Goal: Task Accomplishment & Management: Complete application form

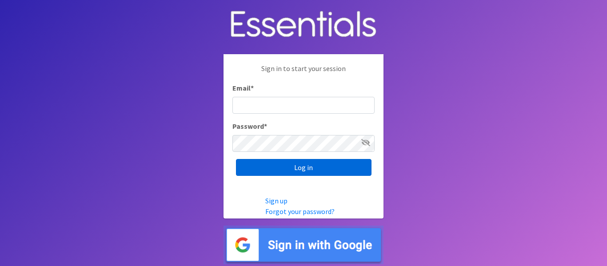
type input "[EMAIL_ADDRESS][DOMAIN_NAME]"
click at [305, 164] on input "Log in" at bounding box center [304, 167] width 136 height 17
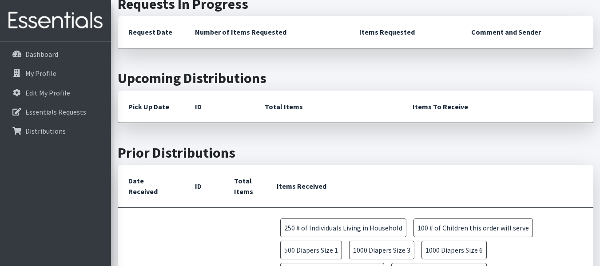
scroll to position [195, 0]
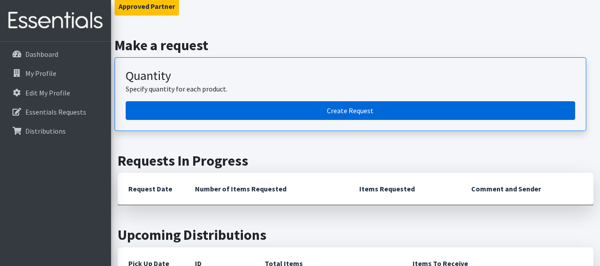
click at [356, 114] on link "Create Request" at bounding box center [351, 110] width 450 height 19
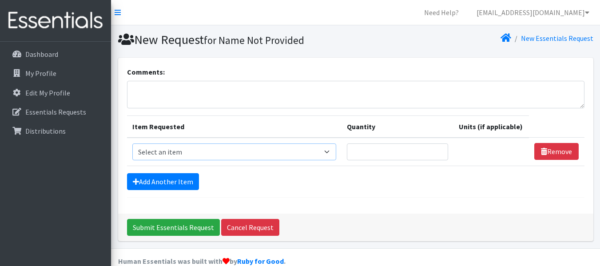
click at [228, 157] on select "Select an item # of Children this order will serve # of Individuals Living in H…" at bounding box center [234, 152] width 204 height 17
select select "6076"
click at [132, 144] on select "Select an item # of Children this order will serve # of Individuals Living in H…" at bounding box center [234, 152] width 204 height 17
click at [371, 157] on input "Quantity" at bounding box center [398, 152] width 102 height 17
type input "250"
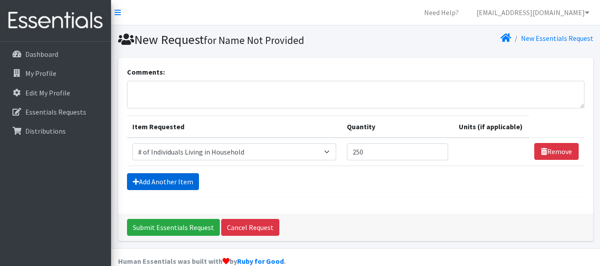
click at [184, 176] on link "Add Another Item" at bounding box center [163, 181] width 72 height 17
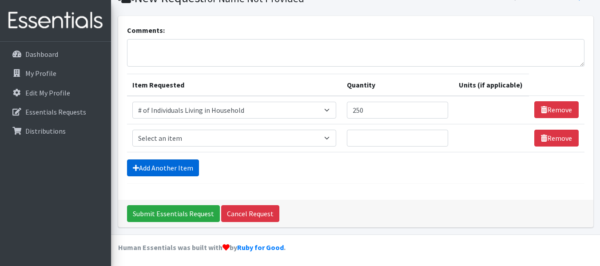
scroll to position [44, 0]
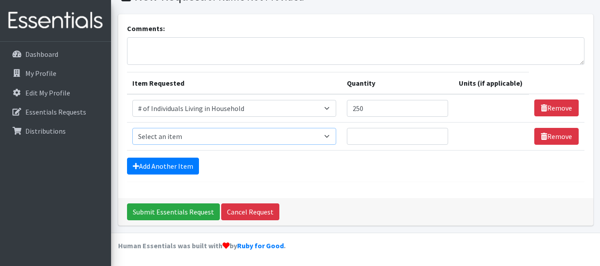
click at [280, 136] on select "Select an item # of Children this order will serve # of Individuals Living in H…" at bounding box center [234, 136] width 204 height 17
select select "6076"
click at [132, 128] on select "Select an item # of Children this order will serve # of Individuals Living in H…" at bounding box center [234, 136] width 204 height 17
click at [363, 140] on input "Quantity" at bounding box center [398, 136] width 102 height 17
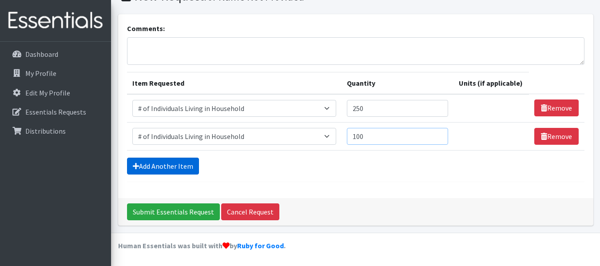
type input "100"
click at [182, 164] on link "Add Another Item" at bounding box center [163, 166] width 72 height 17
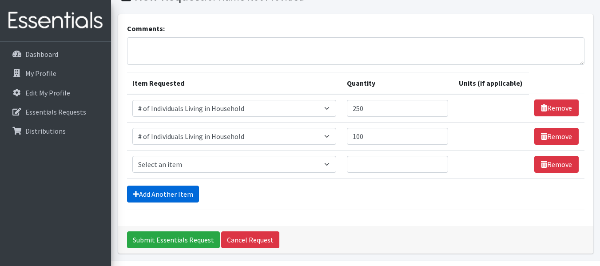
scroll to position [72, 0]
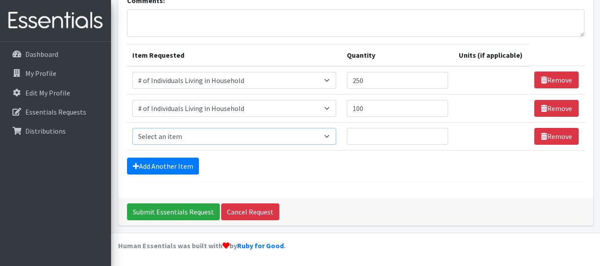
click at [327, 139] on select "Select an item # of Children this order will serve # of Individuals Living in H…" at bounding box center [234, 136] width 204 height 17
select select "302"
click at [132, 128] on select "Select an item # of Children this order will serve # of Individuals Living in H…" at bounding box center [234, 136] width 204 height 17
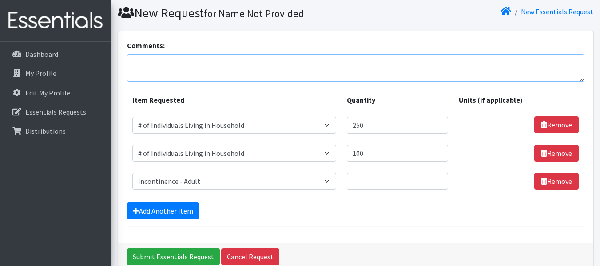
click at [169, 57] on textarea "Comments:" at bounding box center [356, 68] width 458 height 28
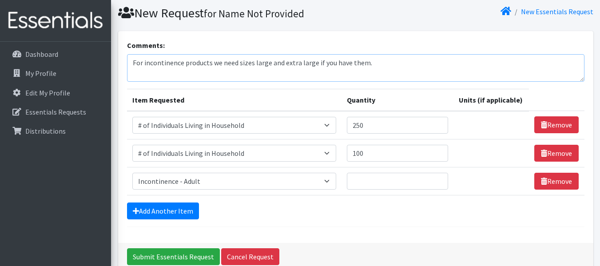
drag, startPoint x: 210, startPoint y: 64, endPoint x: 144, endPoint y: 64, distance: 66.7
click at [144, 64] on textarea "For incontinence products we need sizes large and extra large if you have them." at bounding box center [356, 68] width 458 height 28
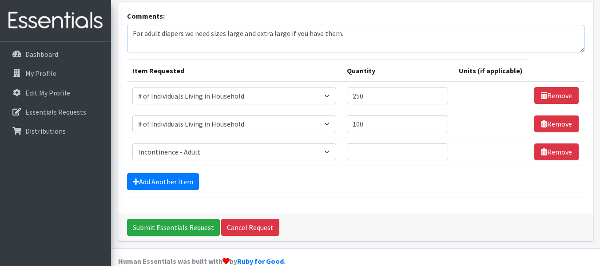
scroll to position [72, 0]
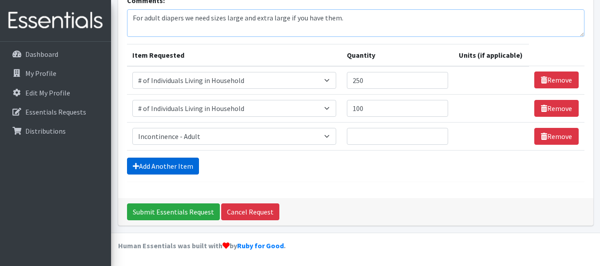
type textarea "For adult diapers we need sizes large and extra large if you have them."
click at [172, 163] on link "Add Another Item" at bounding box center [163, 166] width 72 height 17
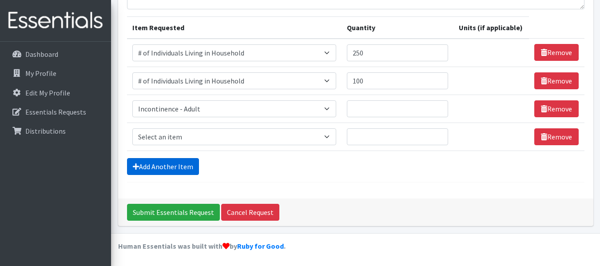
scroll to position [100, 0]
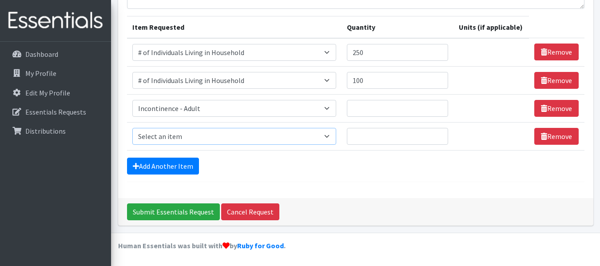
click at [328, 131] on select "Select an item # of Children this order will serve # of Individuals Living in H…" at bounding box center [234, 136] width 204 height 17
select select "5773"
click at [132, 128] on select "Select an item # of Children this order will serve # of Individuals Living in H…" at bounding box center [234, 136] width 204 height 17
click at [378, 135] on input "Quantity" at bounding box center [398, 136] width 102 height 17
type input "500"
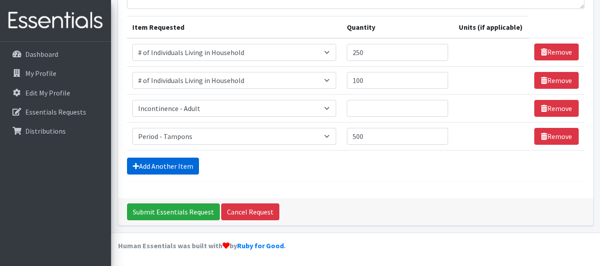
click at [164, 167] on link "Add Another Item" at bounding box center [163, 166] width 72 height 17
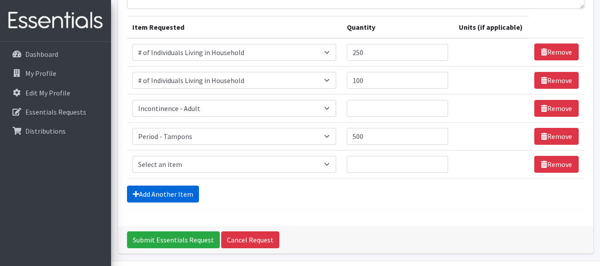
scroll to position [128, 0]
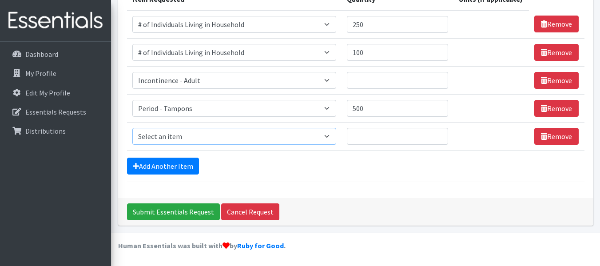
click at [192, 138] on select "Select an item # of Children this order will serve # of Individuals Living in H…" at bounding box center [234, 136] width 204 height 17
select select "5772"
click at [132, 128] on select "Select an item # of Children this order will serve # of Individuals Living in H…" at bounding box center [234, 136] width 204 height 17
click at [371, 139] on input "Quantity" at bounding box center [398, 136] width 102 height 17
type input "1000"
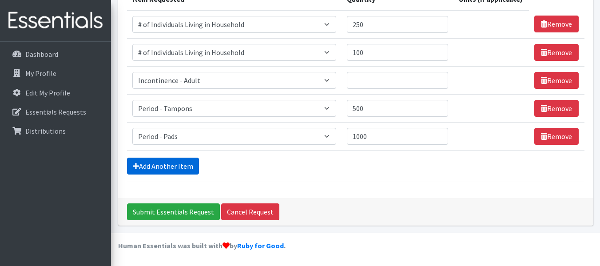
click at [163, 166] on link "Add Another Item" at bounding box center [163, 166] width 72 height 17
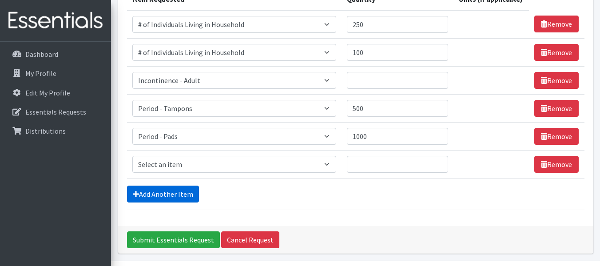
scroll to position [156, 0]
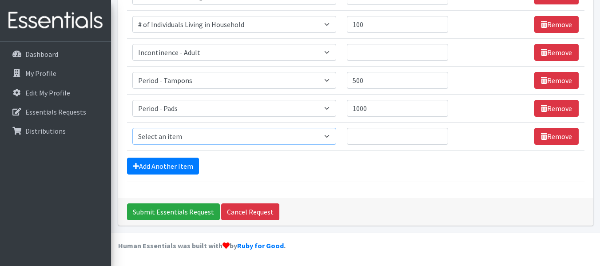
click at [315, 144] on select "Select an item # of Children this order will serve # of Individuals Living in H…" at bounding box center [234, 136] width 204 height 17
select select "1973"
click at [132, 128] on select "Select an item # of Children this order will serve # of Individuals Living in H…" at bounding box center [234, 136] width 204 height 17
click at [362, 139] on input "Quantity" at bounding box center [393, 136] width 100 height 17
type input "1"
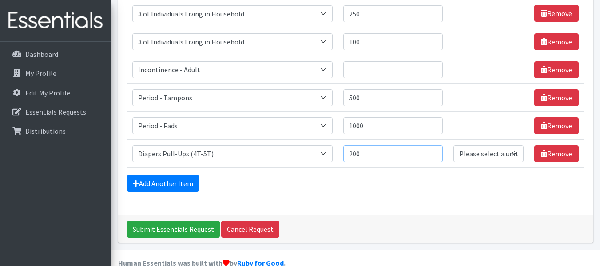
scroll to position [145, 0]
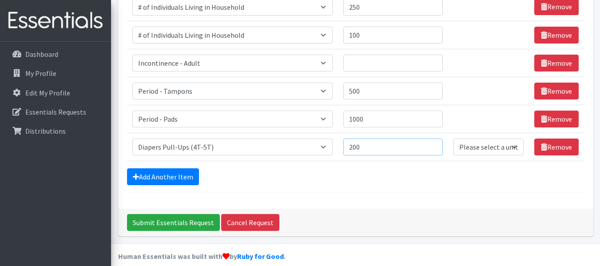
drag, startPoint x: 367, startPoint y: 147, endPoint x: 345, endPoint y: 147, distance: 21.8
click at [345, 147] on td "Quantity 200" at bounding box center [393, 147] width 111 height 28
drag, startPoint x: 364, startPoint y: 151, endPoint x: 347, endPoint y: 151, distance: 16.9
click at [347, 151] on input "300" at bounding box center [393, 147] width 100 height 17
type input "500"
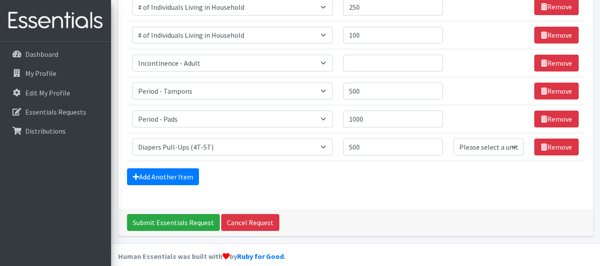
click at [394, 166] on form "Comments: For adult diapers we need sizes large and extra large if you have the…" at bounding box center [356, 57] width 458 height 271
click at [181, 177] on link "Add Another Item" at bounding box center [163, 176] width 72 height 17
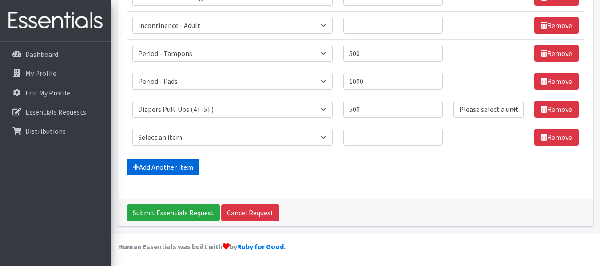
scroll to position [184, 0]
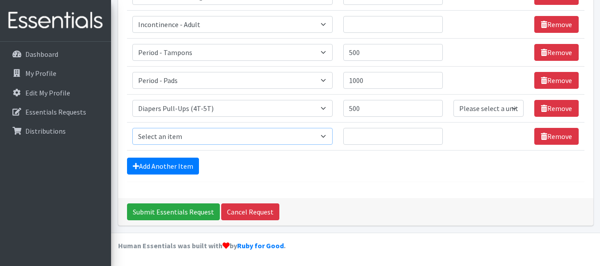
click at [326, 136] on select "Select an item # of Children this order will serve # of Individuals Living in H…" at bounding box center [232, 136] width 200 height 17
select select "5659"
click at [132, 128] on select "Select an item # of Children this order will serve # of Individuals Living in H…" at bounding box center [232, 136] width 200 height 17
click at [359, 132] on input "Quantity" at bounding box center [393, 136] width 100 height 17
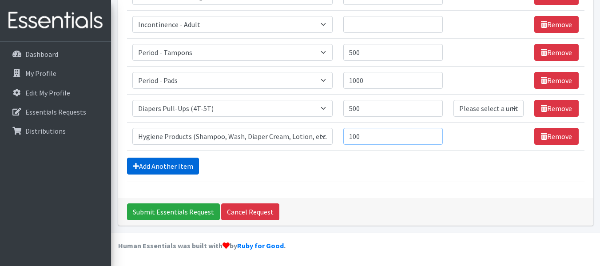
type input "100"
click at [162, 170] on link "Add Another Item" at bounding box center [163, 166] width 72 height 17
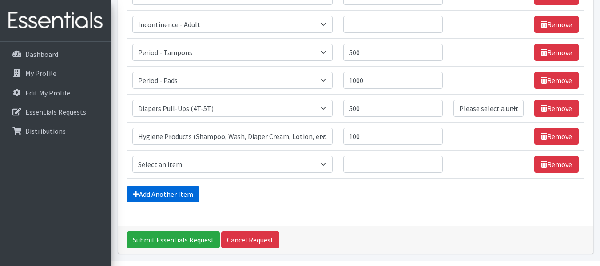
scroll to position [212, 0]
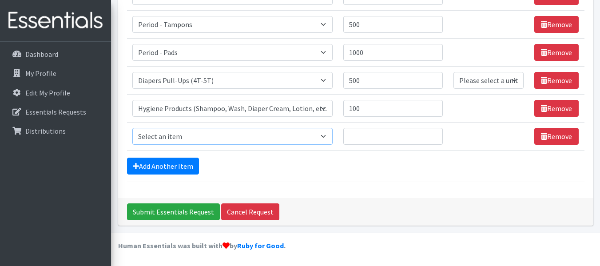
click at [329, 137] on select "Select an item # of Children this order will serve # of Individuals Living in H…" at bounding box center [232, 136] width 200 height 17
select select "14363"
click at [132, 128] on select "Select an item # of Children this order will serve # of Individuals Living in H…" at bounding box center [232, 136] width 200 height 17
click at [359, 137] on input "Quantity" at bounding box center [393, 136] width 100 height 17
type input "100"
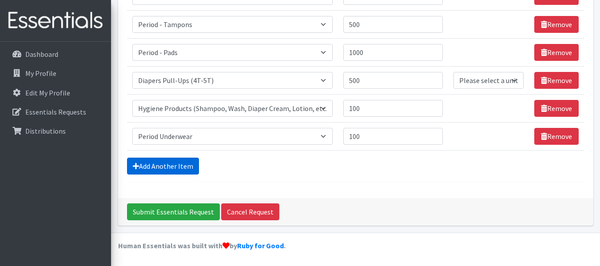
click at [160, 162] on link "Add Another Item" at bounding box center [163, 166] width 72 height 17
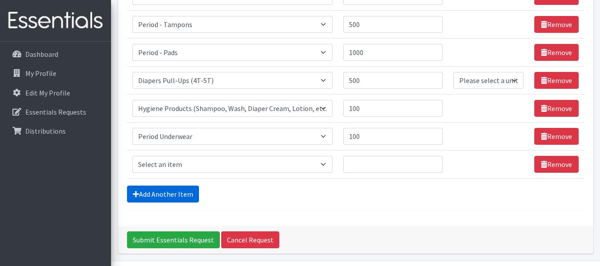
scroll to position [240, 0]
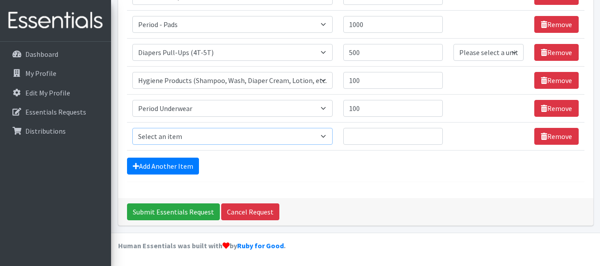
click at [327, 138] on select "Select an item # of Children this order will serve # of Individuals Living in H…" at bounding box center [232, 136] width 200 height 17
select select "1929"
click at [132, 128] on select "Select an item # of Children this order will serve # of Individuals Living in H…" at bounding box center [232, 136] width 200 height 17
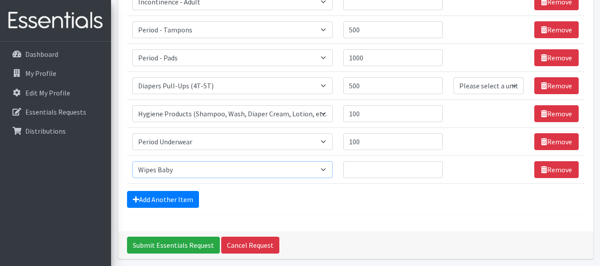
scroll to position [218, 0]
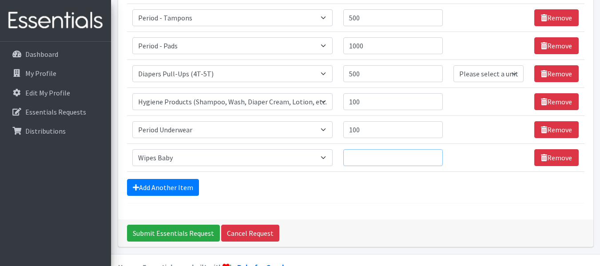
click at [367, 160] on input "Quantity" at bounding box center [393, 157] width 100 height 17
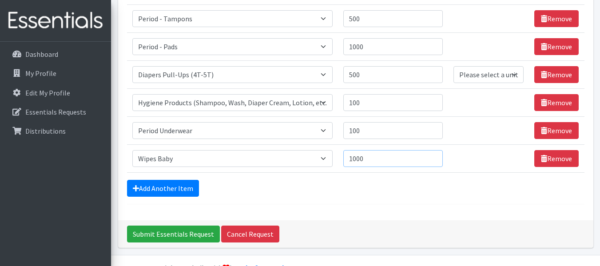
scroll to position [240, 0]
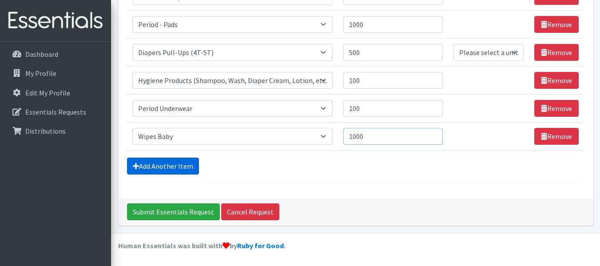
type input "1000"
click at [165, 168] on link "Add Another Item" at bounding box center [163, 166] width 72 height 17
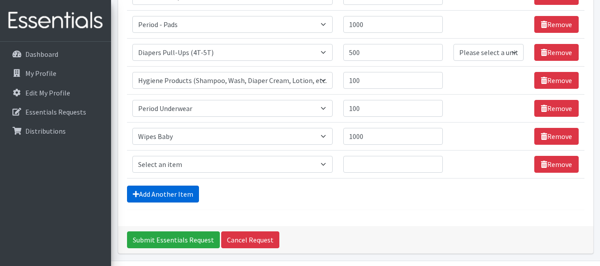
scroll to position [268, 0]
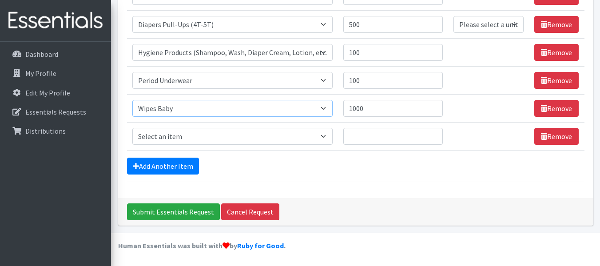
click at [328, 109] on select "Select an item # of Children this order will serve # of Individuals Living in H…" at bounding box center [232, 108] width 200 height 17
select select "5774"
click at [132, 100] on select "Select an item # of Children this order will serve # of Individuals Living in H…" at bounding box center [232, 108] width 200 height 17
click at [326, 137] on select "Select an item # of Children this order will serve # of Individuals Living in H…" at bounding box center [232, 136] width 200 height 17
select select "1929"
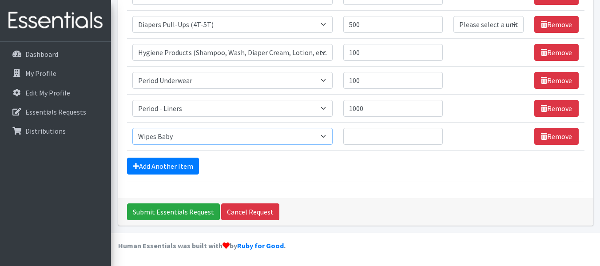
click at [132, 128] on select "Select an item # of Children this order will serve # of Individuals Living in H…" at bounding box center [232, 136] width 200 height 17
click at [371, 140] on input "Quantity" at bounding box center [393, 136] width 100 height 17
type input "1000"
click at [166, 171] on link "Add Another Item" at bounding box center [163, 166] width 72 height 17
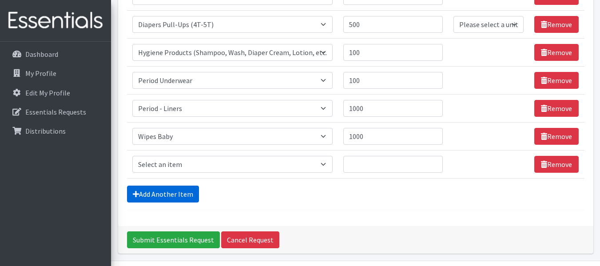
scroll to position [295, 0]
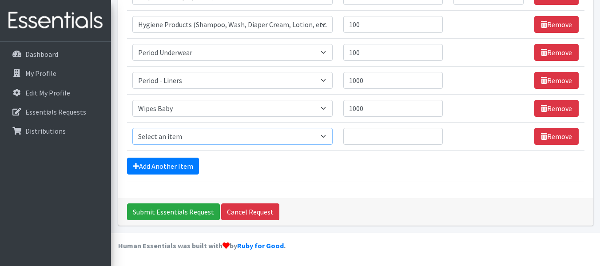
click at [323, 138] on select "Select an item # of Children this order will serve # of Individuals Living in H…" at bounding box center [232, 136] width 200 height 17
select select "15477"
click at [132, 128] on select "Select an item # of Children this order will serve # of Individuals Living in H…" at bounding box center [232, 136] width 200 height 17
click at [362, 140] on input "Quantity" at bounding box center [393, 136] width 100 height 17
type input "5"
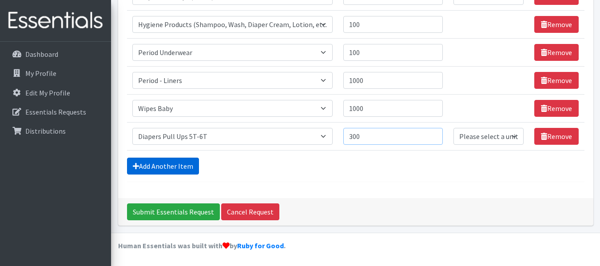
type input "300"
click at [173, 168] on link "Add Another Item" at bounding box center [163, 166] width 72 height 17
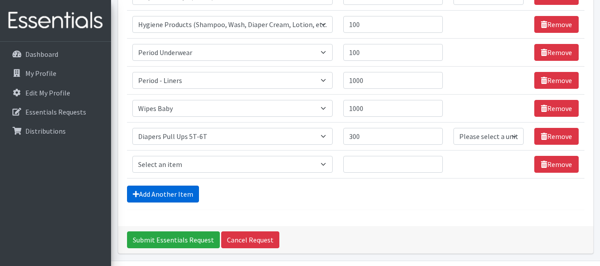
scroll to position [323, 0]
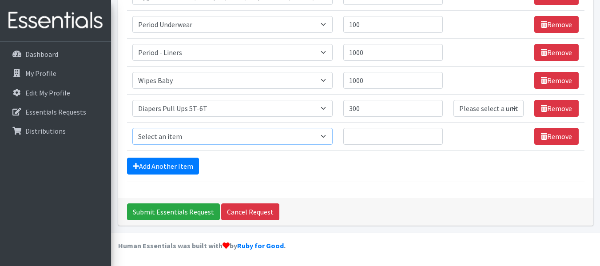
click at [333, 136] on select "Select an item # of Children this order will serve # of Individuals Living in H…" at bounding box center [232, 136] width 200 height 17
click at [545, 140] on link "Remove" at bounding box center [557, 136] width 44 height 17
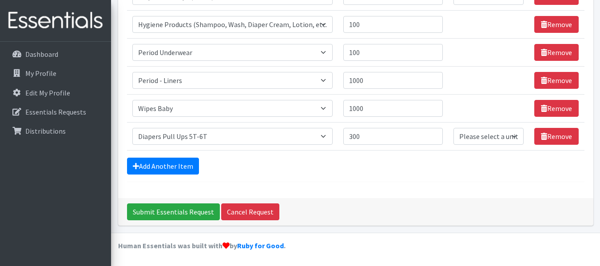
scroll to position [53, 0]
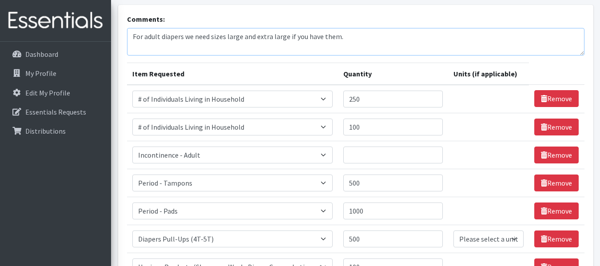
click at [136, 51] on textarea "For adult diapers we need sizes large and extra large if you have them." at bounding box center [356, 42] width 458 height 28
click at [351, 29] on textarea "For adult diapers we need sizes large and extra large if you have them." at bounding box center [356, 42] width 458 height 28
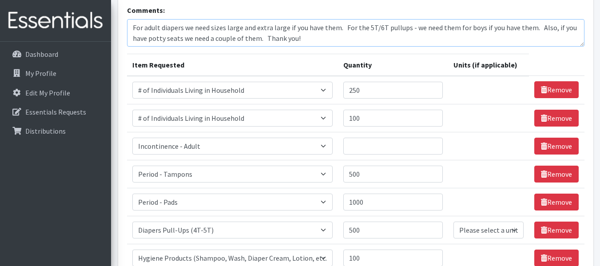
scroll to position [63, 0]
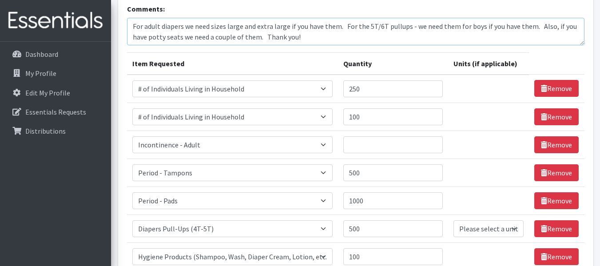
type textarea "For adult diapers we need sizes large and extra large if you have them. For the…"
click at [361, 147] on input "Quantity" at bounding box center [393, 144] width 100 height 17
click at [487, 142] on td "Unit units" at bounding box center [488, 145] width 81 height 28
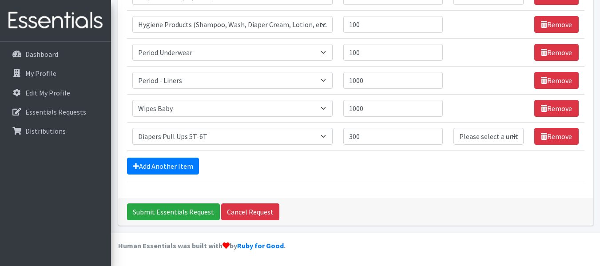
scroll to position [0, 0]
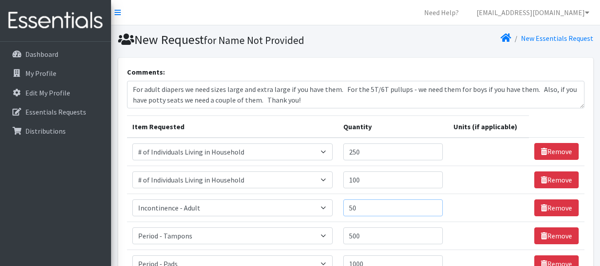
drag, startPoint x: 366, startPoint y: 207, endPoint x: 351, endPoint y: 206, distance: 14.3
click at [351, 206] on input "50" at bounding box center [393, 208] width 100 height 17
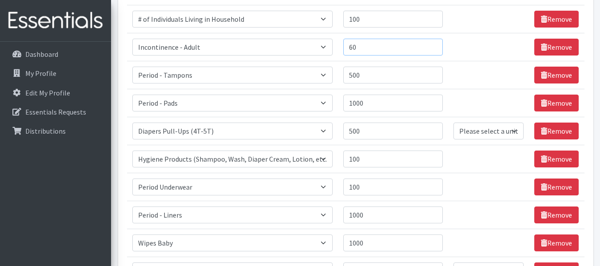
scroll to position [167, 0]
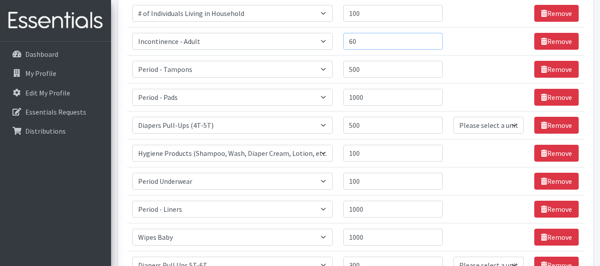
type input "60"
click at [414, 72] on input "500" at bounding box center [393, 69] width 100 height 17
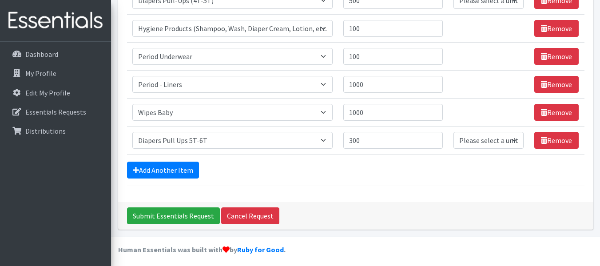
scroll to position [295, 0]
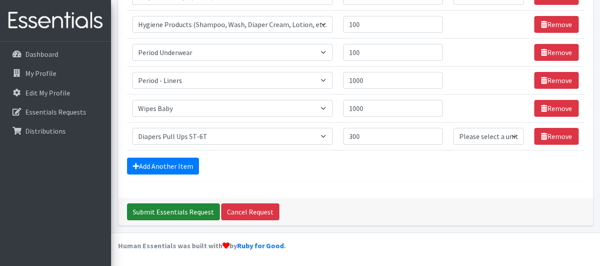
click at [166, 209] on input "Submit Essentials Request" at bounding box center [173, 212] width 93 height 17
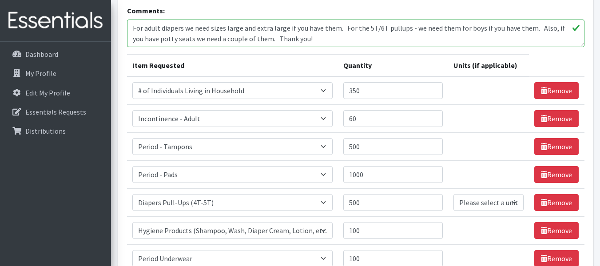
scroll to position [245, 0]
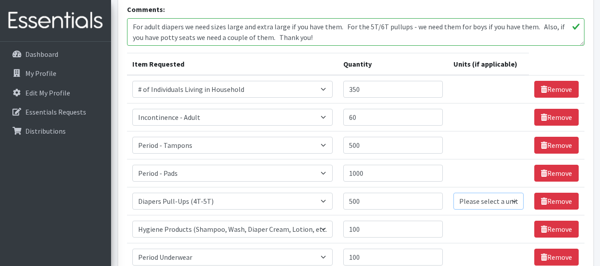
click at [493, 201] on select "Please select a unit units Packs" at bounding box center [489, 201] width 70 height 17
select select "Pack"
click at [454, 193] on select "Please select a unit units Packs" at bounding box center [489, 201] width 70 height 17
drag, startPoint x: 375, startPoint y: 203, endPoint x: 311, endPoint y: 203, distance: 63.5
click at [311, 203] on tr "Item Requested Select an item # of Children this order will serve # of Individu…" at bounding box center [356, 202] width 458 height 28
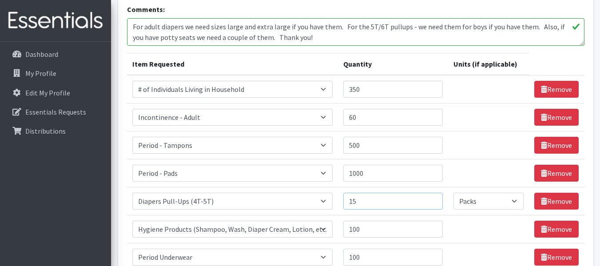
type input "15"
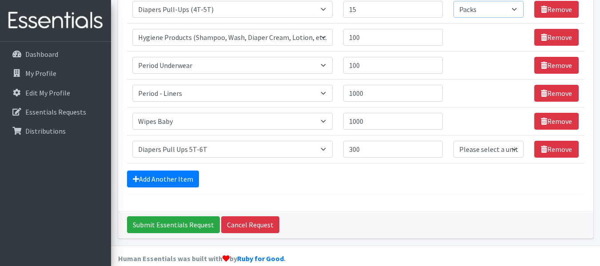
scroll to position [450, 0]
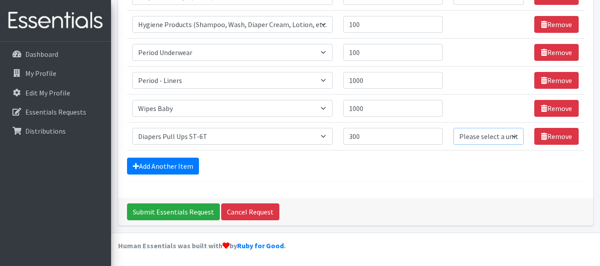
click at [511, 137] on select "Please select a unit units Packs" at bounding box center [489, 136] width 70 height 17
select select "Pack"
click at [454, 128] on select "Please select a unit units Packs" at bounding box center [489, 136] width 70 height 17
drag, startPoint x: 400, startPoint y: 135, endPoint x: 291, endPoint y: 116, distance: 110.5
click at [291, 116] on tbody "Item Requested Select an item # of Children this order will serve # of Individu…" at bounding box center [356, 10] width 458 height 280
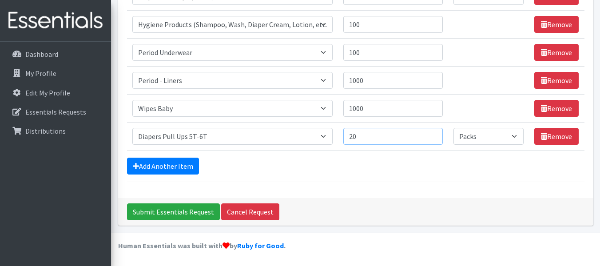
type input "20"
click at [181, 215] on input "Submit Essentials Request" at bounding box center [173, 212] width 93 height 17
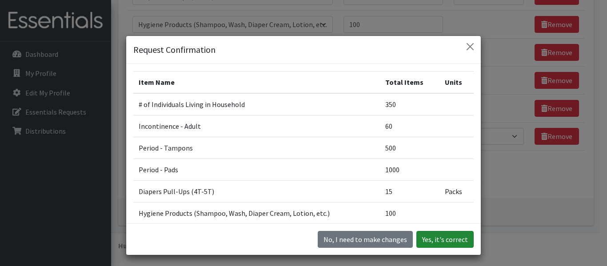
click at [444, 247] on button "Yes, it's correct" at bounding box center [444, 239] width 57 height 17
